Goal: Task Accomplishment & Management: Manage account settings

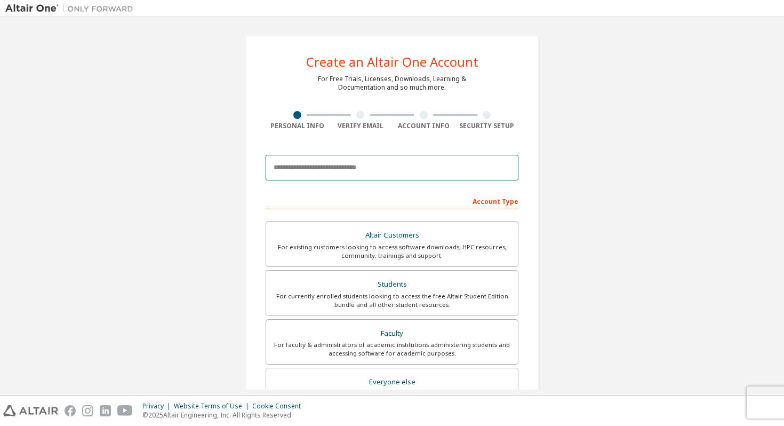
click at [356, 169] on input "email" at bounding box center [392, 168] width 253 height 26
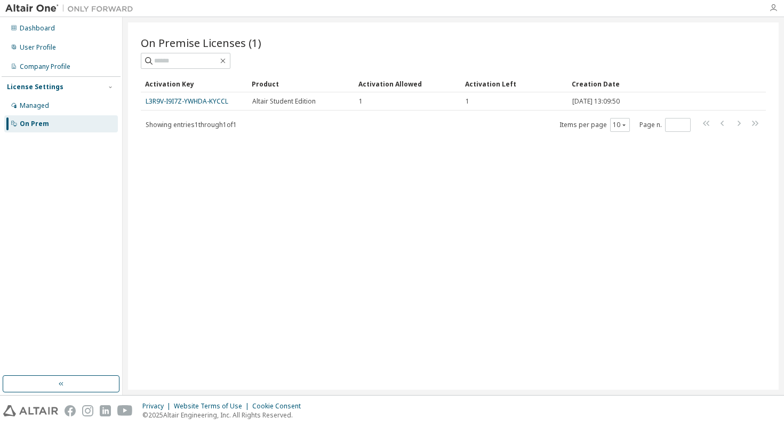
click at [776, 9] on icon "button" at bounding box center [773, 8] width 9 height 9
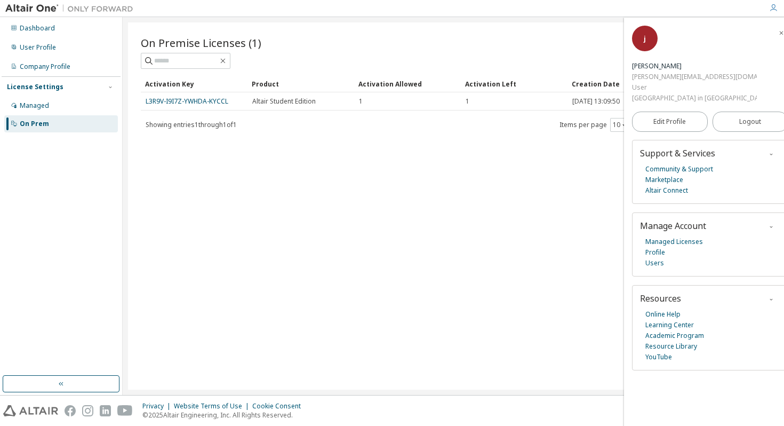
click at [555, 51] on div "On Premise Licenses (1)" at bounding box center [453, 52] width 625 height 34
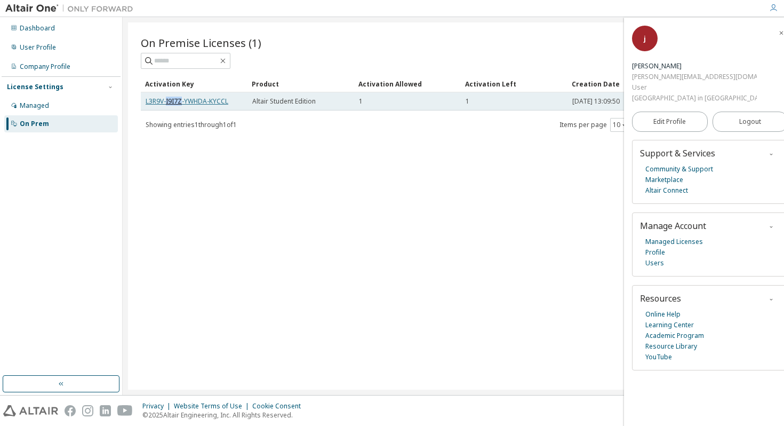
copy link "I9I7Z"
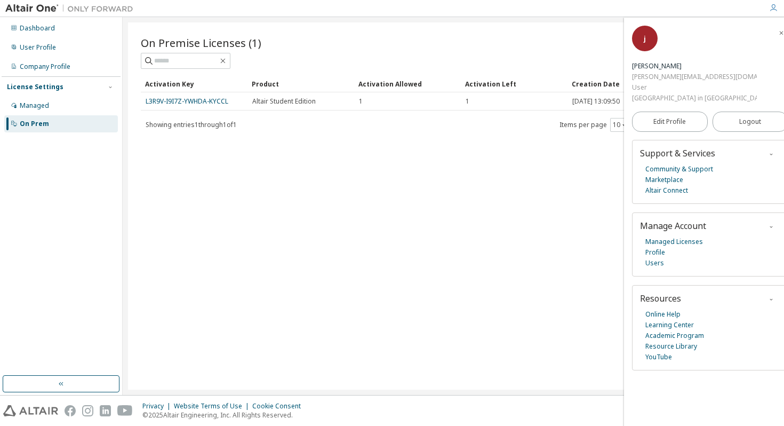
click at [322, 133] on div "On Premise Licenses (1) Clear Load Save Save As Field Operator Value Select fil…" at bounding box center [453, 205] width 651 height 367
click at [773, 13] on div at bounding box center [773, 8] width 21 height 16
click at [774, 13] on div at bounding box center [773, 8] width 21 height 16
click at [575, 33] on div "On Premise Licenses (1) Clear Load Save Save As Field Operator Value Select fil…" at bounding box center [453, 205] width 651 height 367
click at [779, 34] on icon "button" at bounding box center [782, 33] width 6 height 6
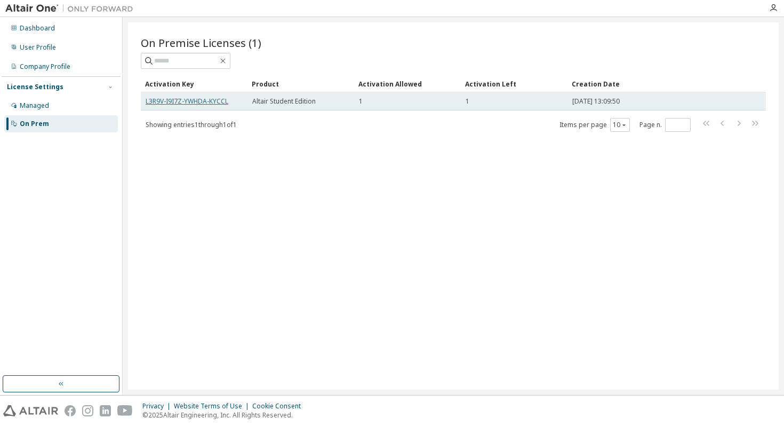
click at [188, 101] on link "L3R9V-I9I7Z-YWHDA-KYCCL" at bounding box center [187, 101] width 83 height 9
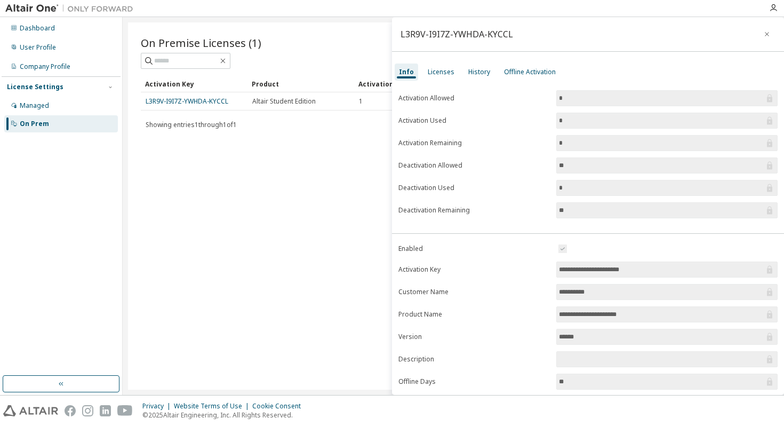
click at [242, 210] on div "On Premise Licenses (1) Clear Load Save Save As Field Operator Value Select fil…" at bounding box center [453, 205] width 651 height 367
click at [764, 30] on icon "button" at bounding box center [767, 34] width 7 height 9
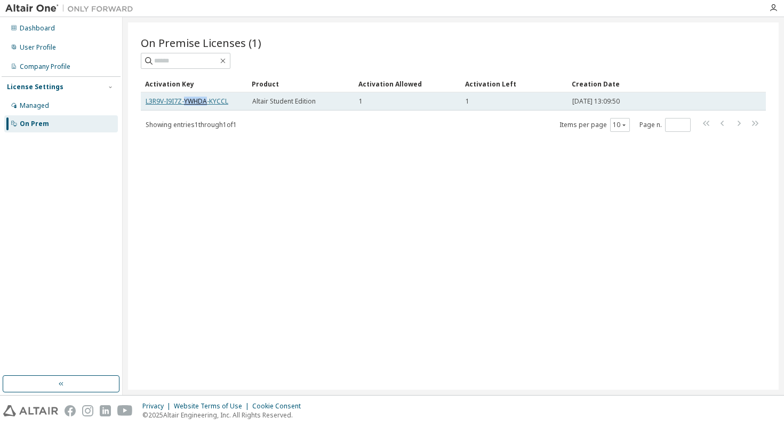
copy link "YWHDA"
click at [211, 101] on link "L3R9V-I9I7Z-YWHDA-KYCCL" at bounding box center [187, 101] width 83 height 9
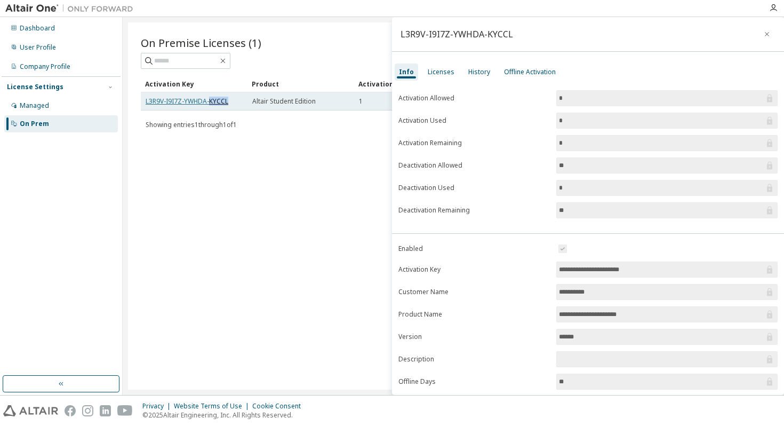
click at [211, 101] on link "L3R9V-I9I7Z-YWHDA-KYCCL" at bounding box center [187, 101] width 83 height 9
copy td "L3R9V-I9I7Z-YWHDA-KYCCL"
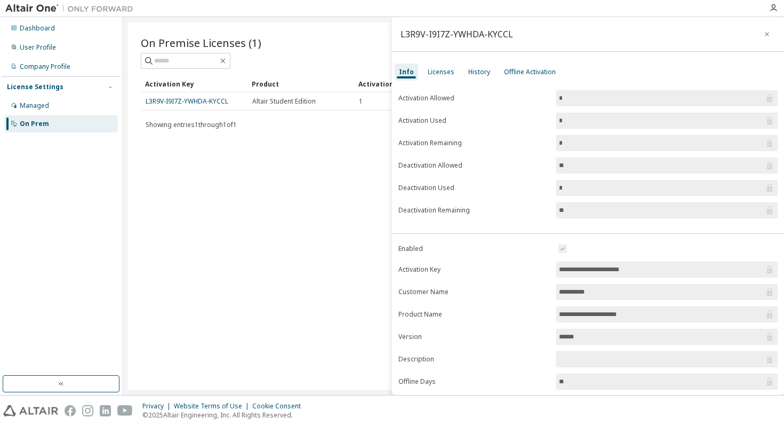
click at [240, 164] on div "On Premise Licenses (1) Clear Load Save Save As Field Operator Value Select fil…" at bounding box center [453, 205] width 651 height 367
click at [434, 73] on div "Licenses" at bounding box center [441, 72] width 27 height 9
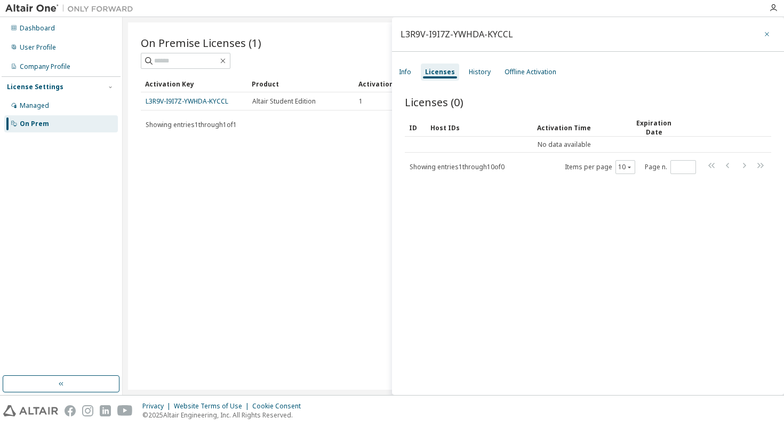
click at [768, 34] on button "button" at bounding box center [767, 34] width 17 height 17
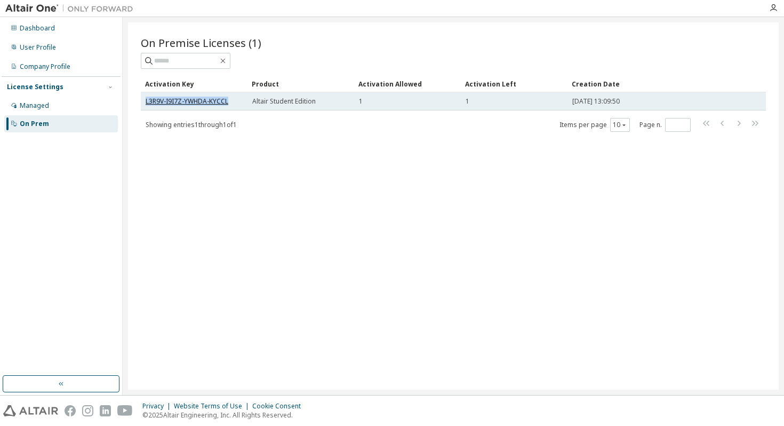
drag, startPoint x: 144, startPoint y: 99, endPoint x: 225, endPoint y: 99, distance: 81.6
click at [226, 99] on td "L3R9V-I9I7Z-YWHDA-KYCCL" at bounding box center [194, 101] width 107 height 18
copy link "L3R9V-I9I7Z-YWHDA-KYCCL"
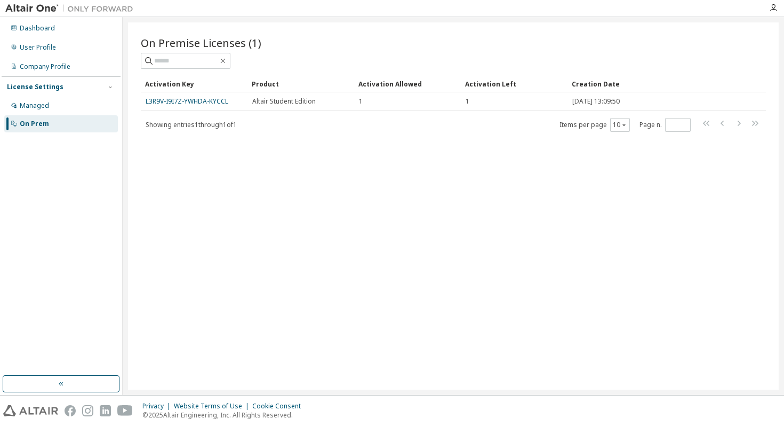
click at [261, 70] on div "On Premise Licenses (1) Clear Load Save Save As Field Operator Value Select fil…" at bounding box center [453, 83] width 625 height 97
click at [775, 10] on icon "button" at bounding box center [773, 8] width 9 height 9
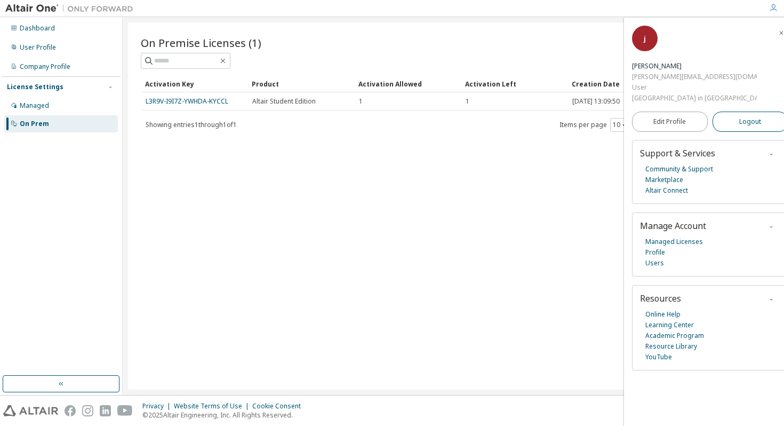
click at [744, 116] on span "Logout" at bounding box center [751, 121] width 22 height 11
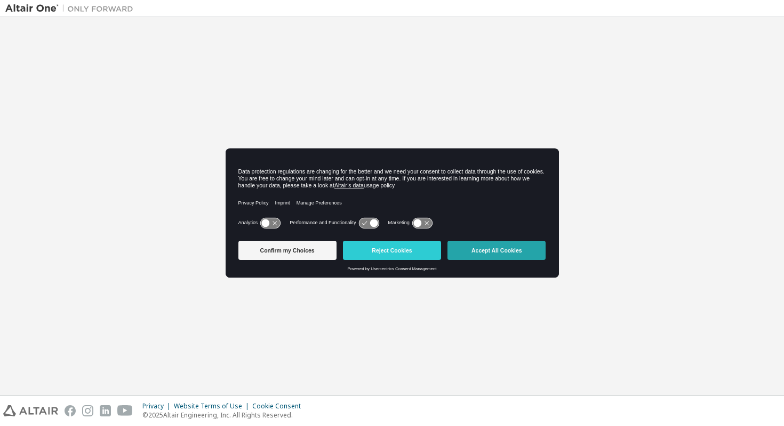
click at [527, 254] on button "Accept All Cookies" at bounding box center [497, 250] width 98 height 19
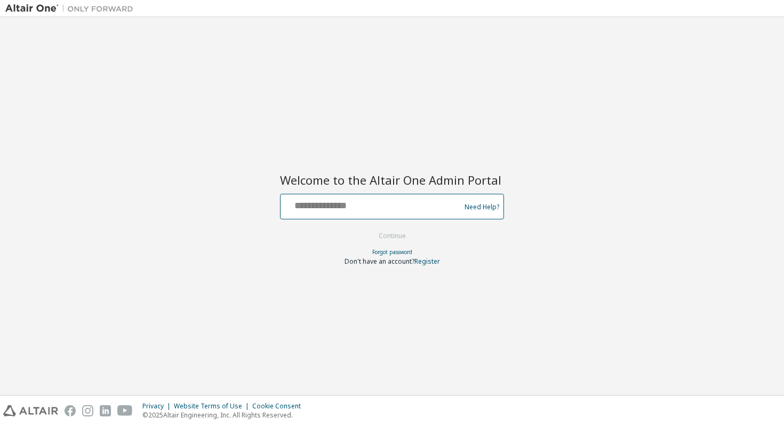
click at [398, 202] on input "text" at bounding box center [372, 203] width 174 height 15
type input "**********"
click at [368, 228] on button "Continue" at bounding box center [393, 236] width 50 height 16
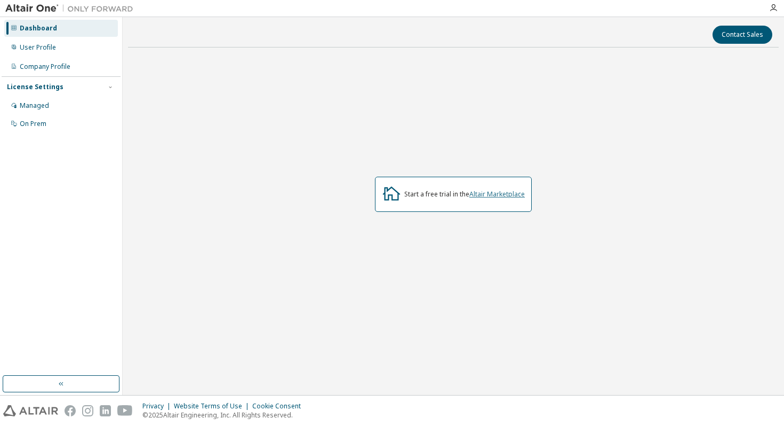
click at [503, 193] on link "Altair Marketplace" at bounding box center [497, 193] width 55 height 9
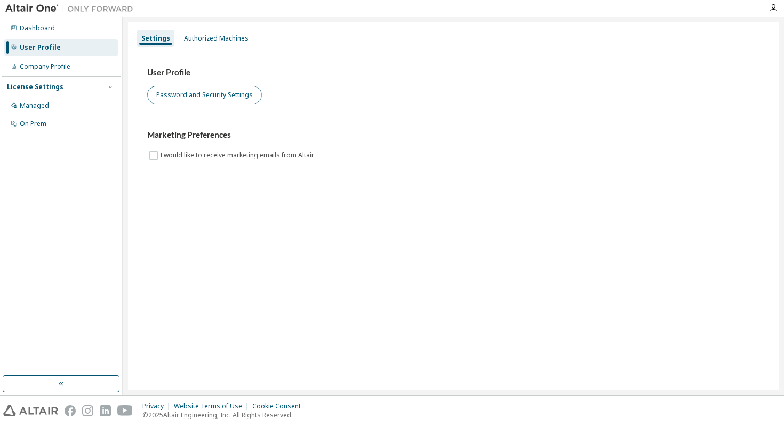
click at [187, 94] on button "Password and Security Settings" at bounding box center [204, 95] width 115 height 18
